Goal: Obtain resource: Obtain resource

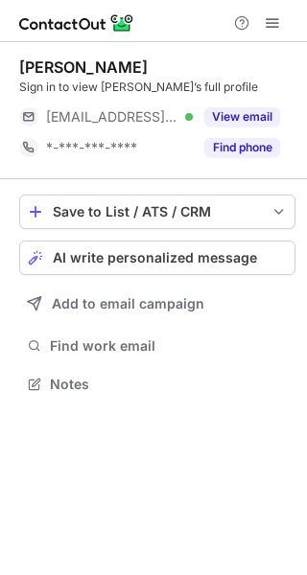
scroll to position [371, 307]
click at [254, 125] on button "View email" at bounding box center [242, 116] width 76 height 19
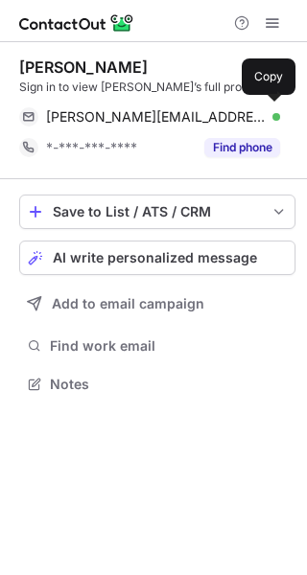
click at [254, 125] on div "jared.goldman@flightsafety.com Verified" at bounding box center [163, 116] width 234 height 17
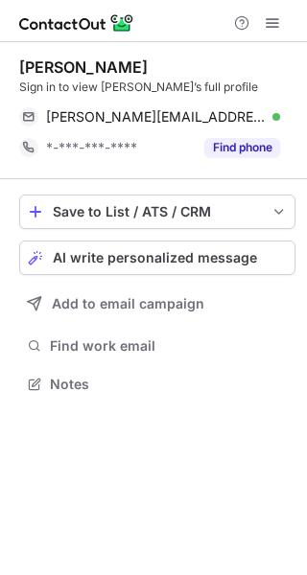
scroll to position [371, 307]
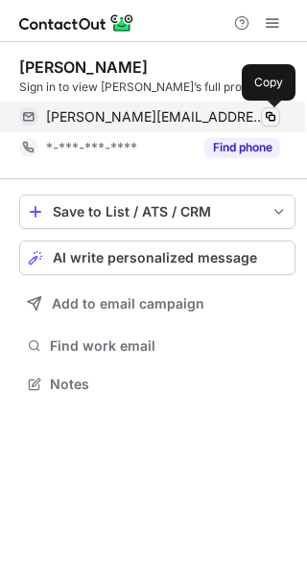
click at [266, 115] on span at bounding box center [270, 116] width 15 height 15
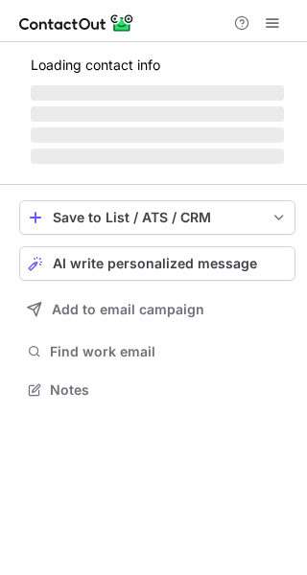
scroll to position [371, 307]
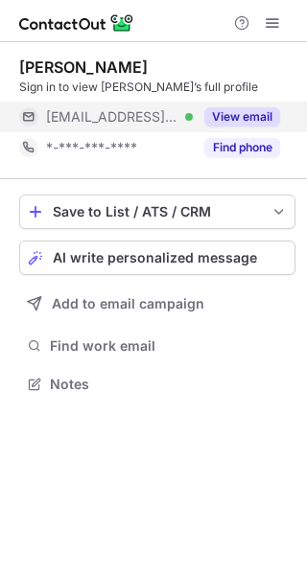
click at [254, 120] on button "View email" at bounding box center [242, 116] width 76 height 19
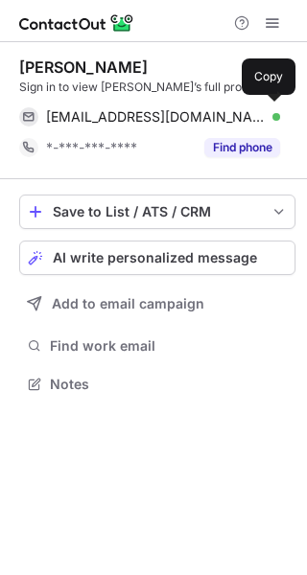
click at [254, 120] on div "pkelley@microcenter.com Verified" at bounding box center [163, 116] width 234 height 17
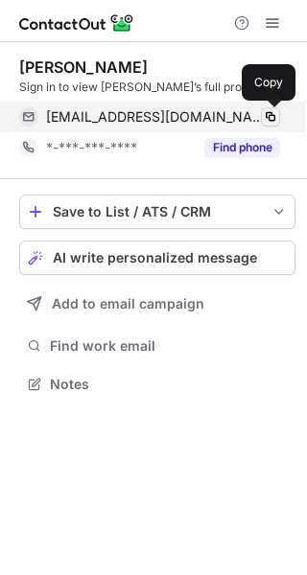
click at [264, 118] on span at bounding box center [270, 116] width 15 height 15
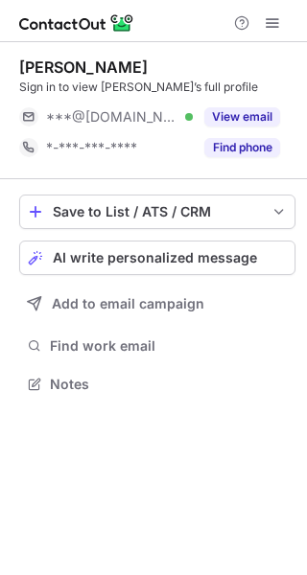
scroll to position [371, 307]
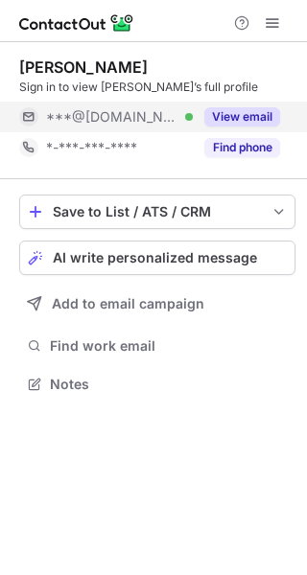
click at [248, 122] on button "View email" at bounding box center [242, 116] width 76 height 19
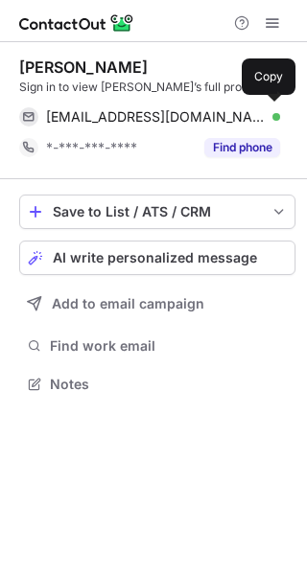
click at [248, 122] on div "jaystephen4@gmail.com Verified" at bounding box center [163, 116] width 234 height 17
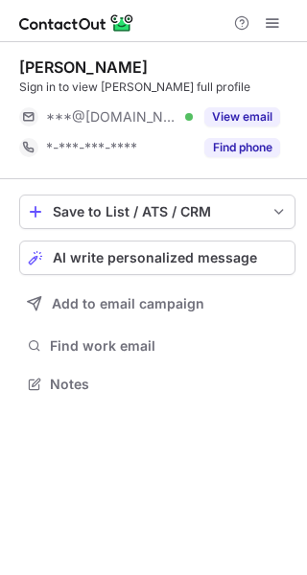
scroll to position [371, 307]
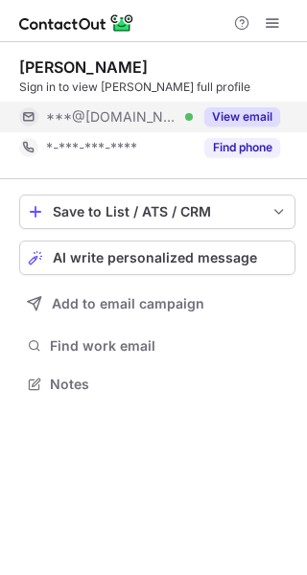
click at [265, 123] on button "View email" at bounding box center [242, 116] width 76 height 19
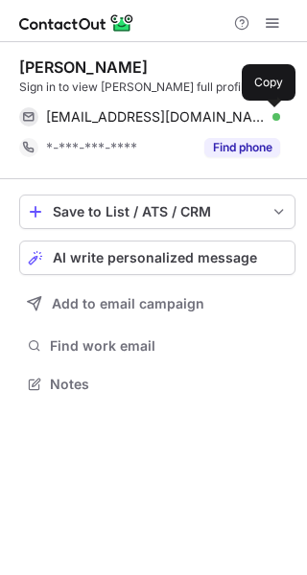
click at [265, 123] on span at bounding box center [270, 116] width 15 height 15
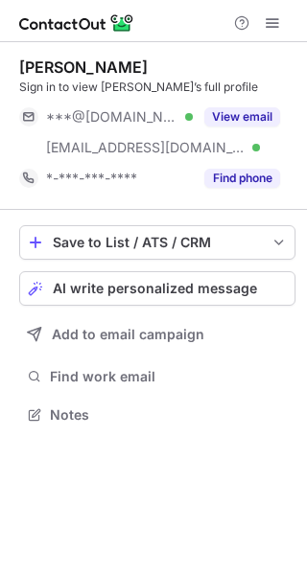
scroll to position [401, 307]
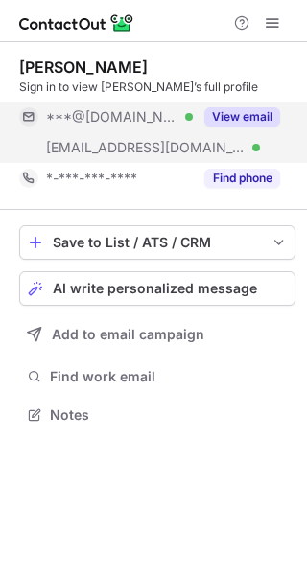
click at [264, 111] on button "View email" at bounding box center [242, 116] width 76 height 19
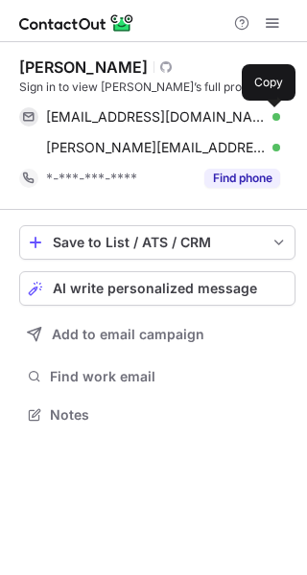
click at [264, 111] on span at bounding box center [270, 116] width 15 height 15
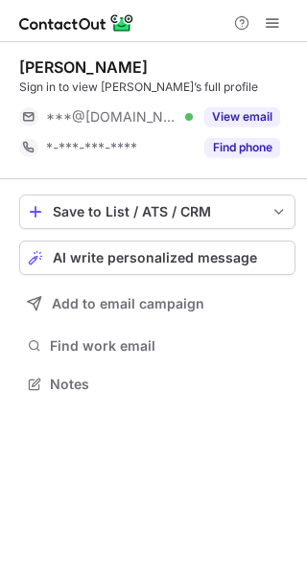
scroll to position [371, 307]
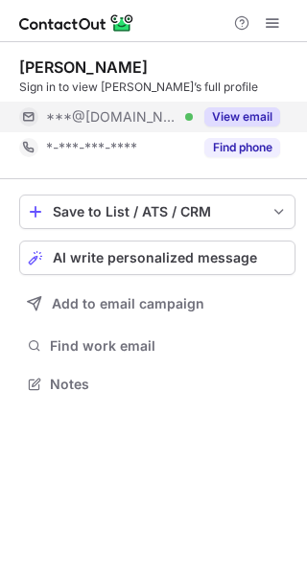
click at [265, 126] on div "View email" at bounding box center [236, 117] width 87 height 31
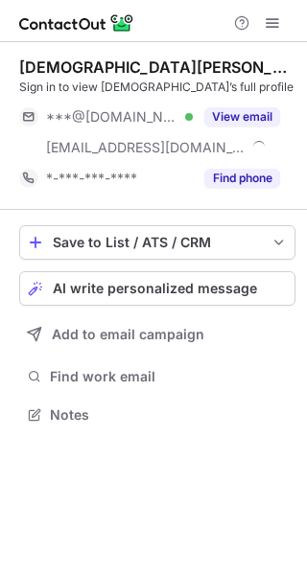
scroll to position [401, 307]
click at [257, 115] on button "View email" at bounding box center [242, 116] width 76 height 19
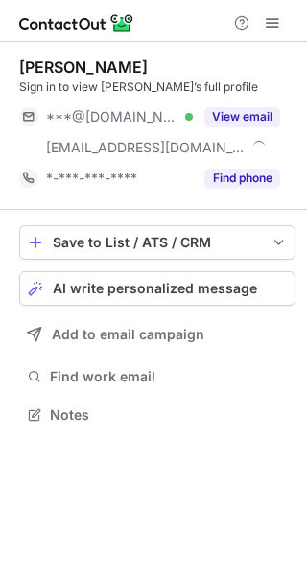
scroll to position [401, 307]
click at [266, 126] on div "View email" at bounding box center [236, 117] width 87 height 31
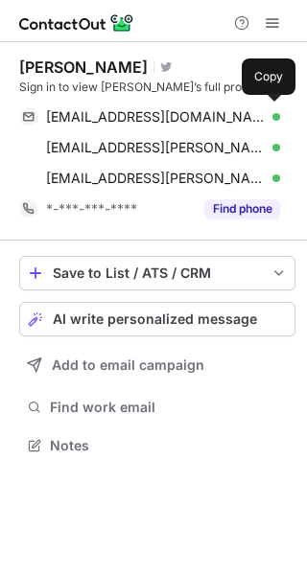
scroll to position [432, 307]
click at [266, 126] on div "delm76@gmail.com Verified Copy" at bounding box center [149, 117] width 261 height 31
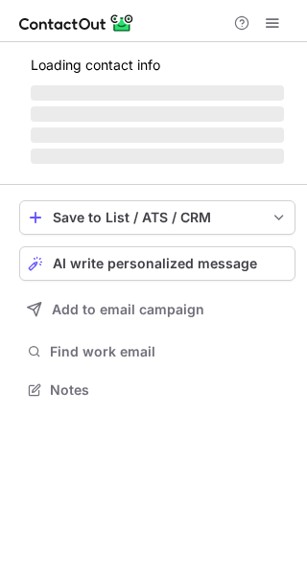
scroll to position [401, 307]
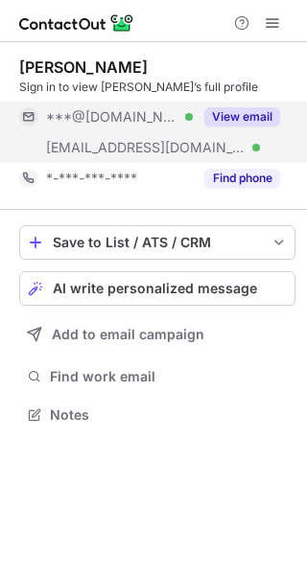
click at [254, 118] on button "View email" at bounding box center [242, 116] width 76 height 19
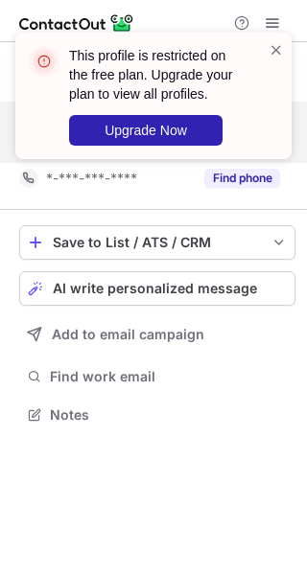
click at [254, 118] on div "This profile is restricted on the free plan. Upgrade your plan to view all prof…" at bounding box center [166, 96] width 194 height 100
click at [279, 44] on span at bounding box center [275, 49] width 15 height 19
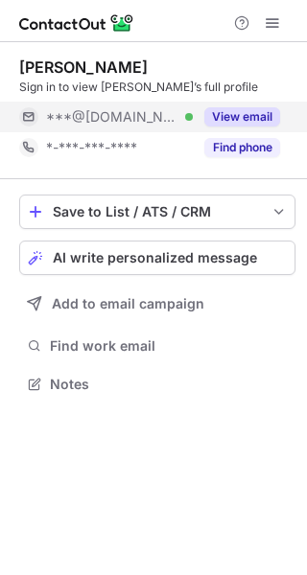
scroll to position [371, 307]
click at [269, 120] on button "View email" at bounding box center [242, 116] width 76 height 19
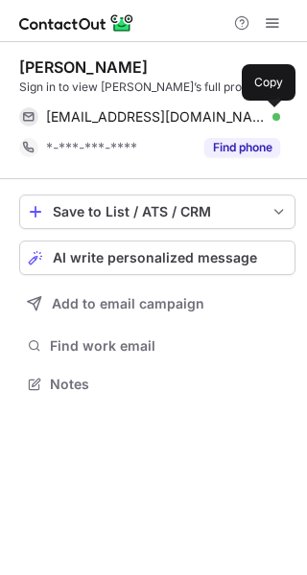
click at [269, 120] on span at bounding box center [270, 116] width 15 height 15
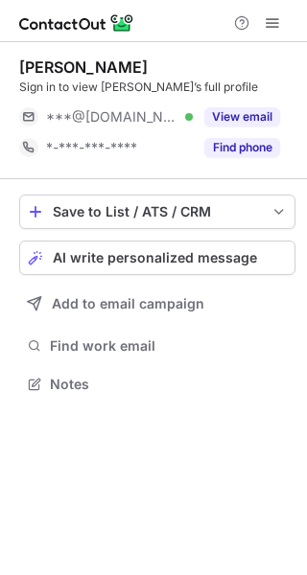
scroll to position [371, 307]
click at [255, 125] on button "View email" at bounding box center [242, 116] width 76 height 19
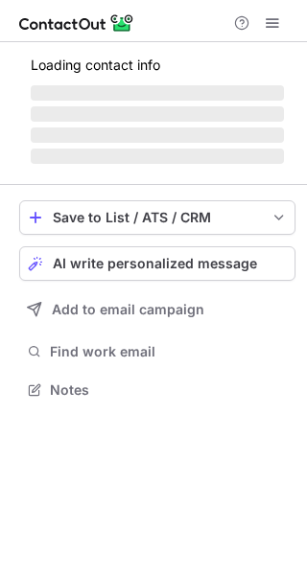
scroll to position [371, 307]
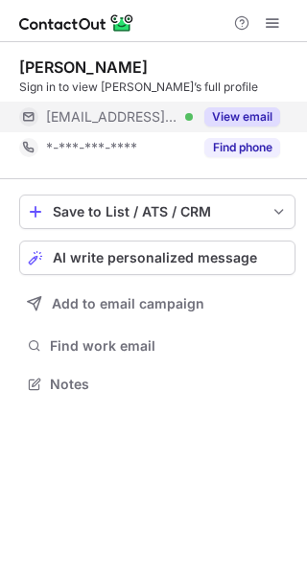
click at [267, 117] on button "View email" at bounding box center [242, 116] width 76 height 19
click at [268, 120] on button "View email" at bounding box center [242, 116] width 76 height 19
click at [267, 121] on button "View email" at bounding box center [242, 116] width 76 height 19
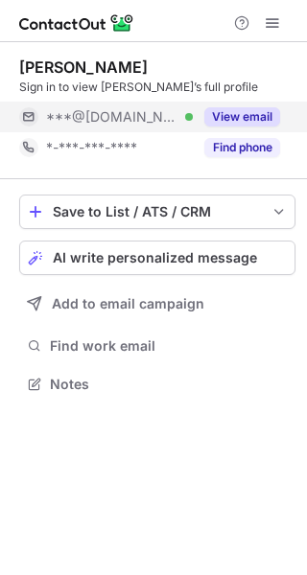
scroll to position [371, 307]
click at [265, 119] on button "View email" at bounding box center [242, 116] width 76 height 19
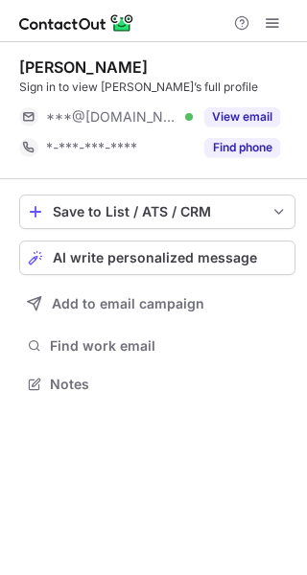
scroll to position [371, 307]
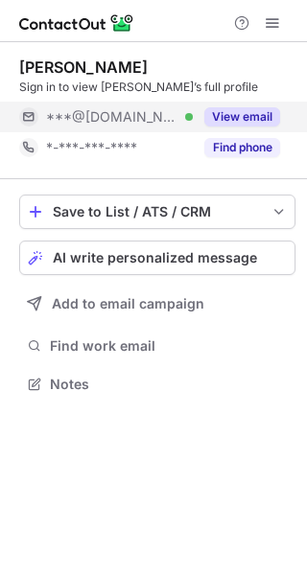
click at [251, 114] on button "View email" at bounding box center [242, 116] width 76 height 19
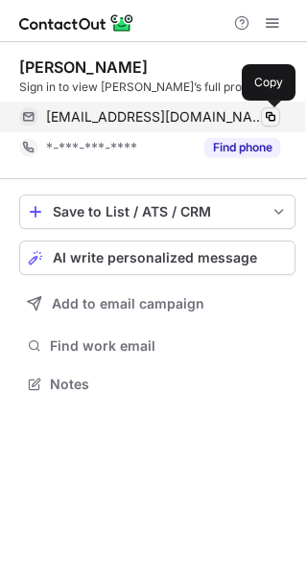
click at [267, 117] on span at bounding box center [270, 116] width 15 height 15
